Goal: Information Seeking & Learning: Learn about a topic

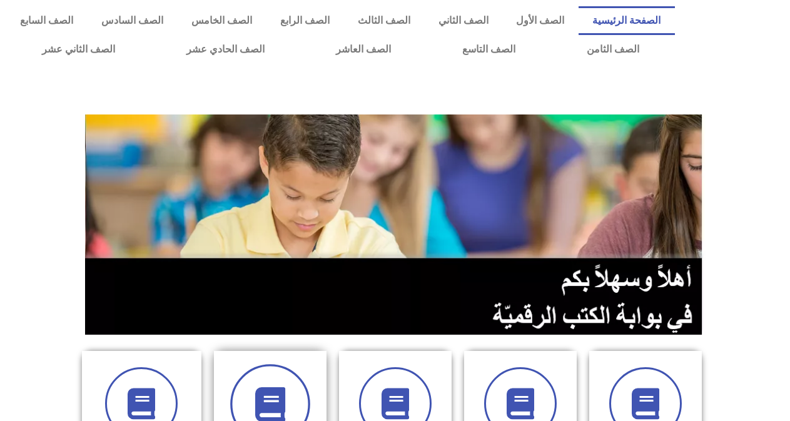
click at [290, 408] on span at bounding box center [270, 404] width 80 height 80
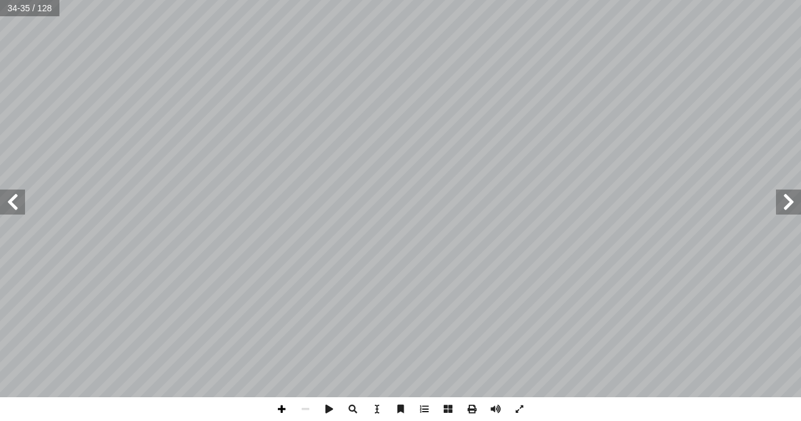
click at [285, 410] on span at bounding box center [282, 409] width 24 height 24
click at [21, 205] on span at bounding box center [12, 201] width 25 height 25
click at [281, 408] on span at bounding box center [282, 409] width 24 height 24
